Goal: Navigation & Orientation: Find specific page/section

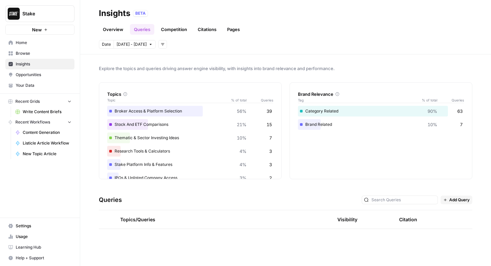
click at [34, 42] on span "Home" at bounding box center [44, 43] width 56 height 6
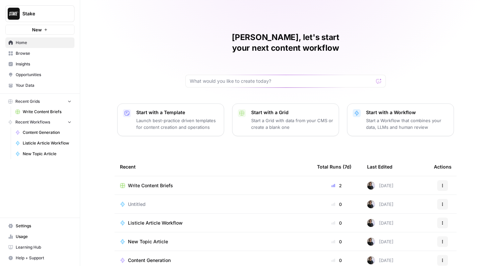
click at [36, 62] on span "Insights" at bounding box center [44, 64] width 56 height 6
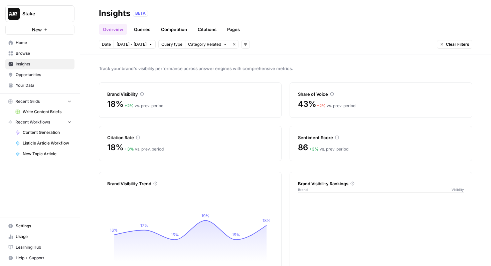
click at [139, 28] on link "Queries" at bounding box center [142, 29] width 24 height 11
